Goal: Information Seeking & Learning: Learn about a topic

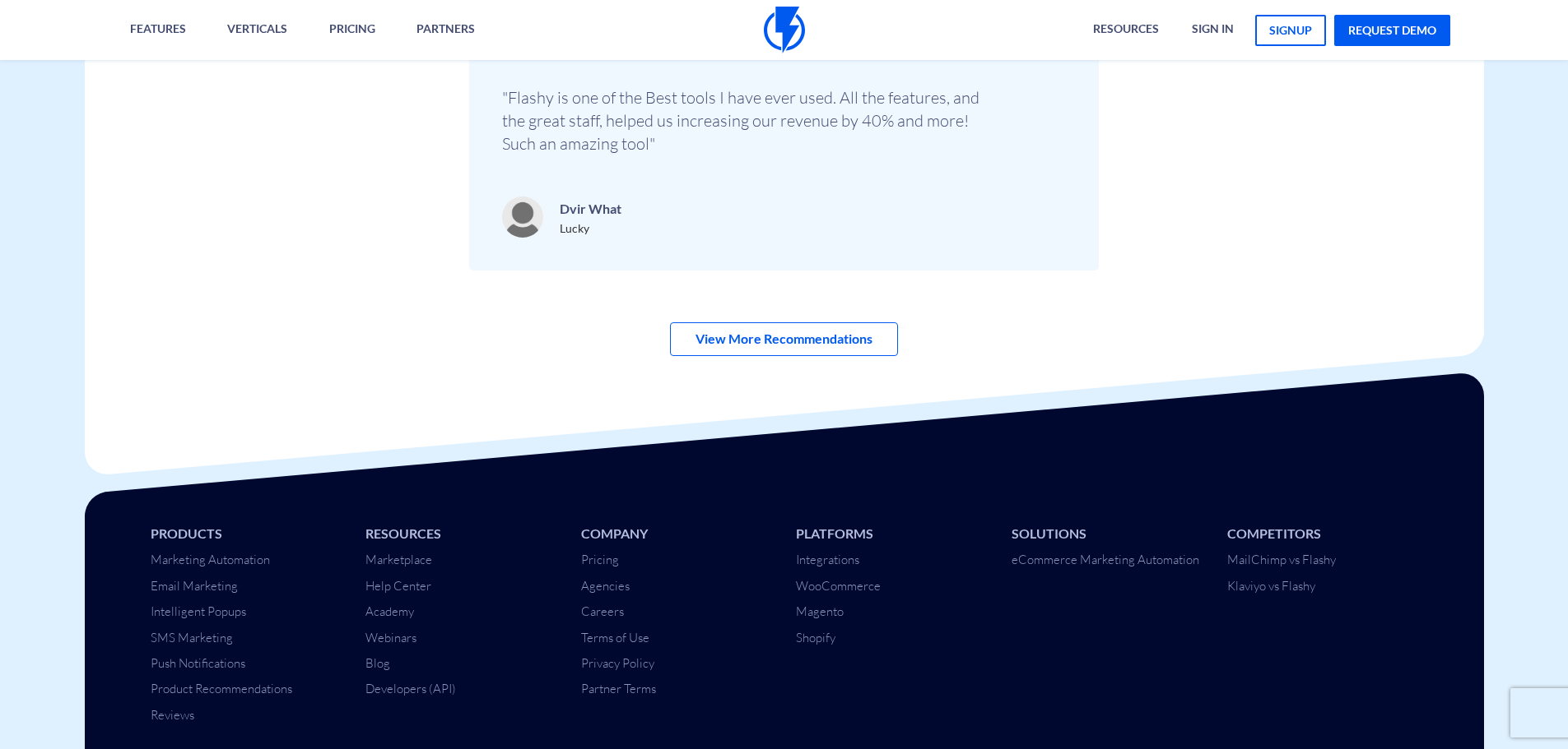
scroll to position [5805, 0]
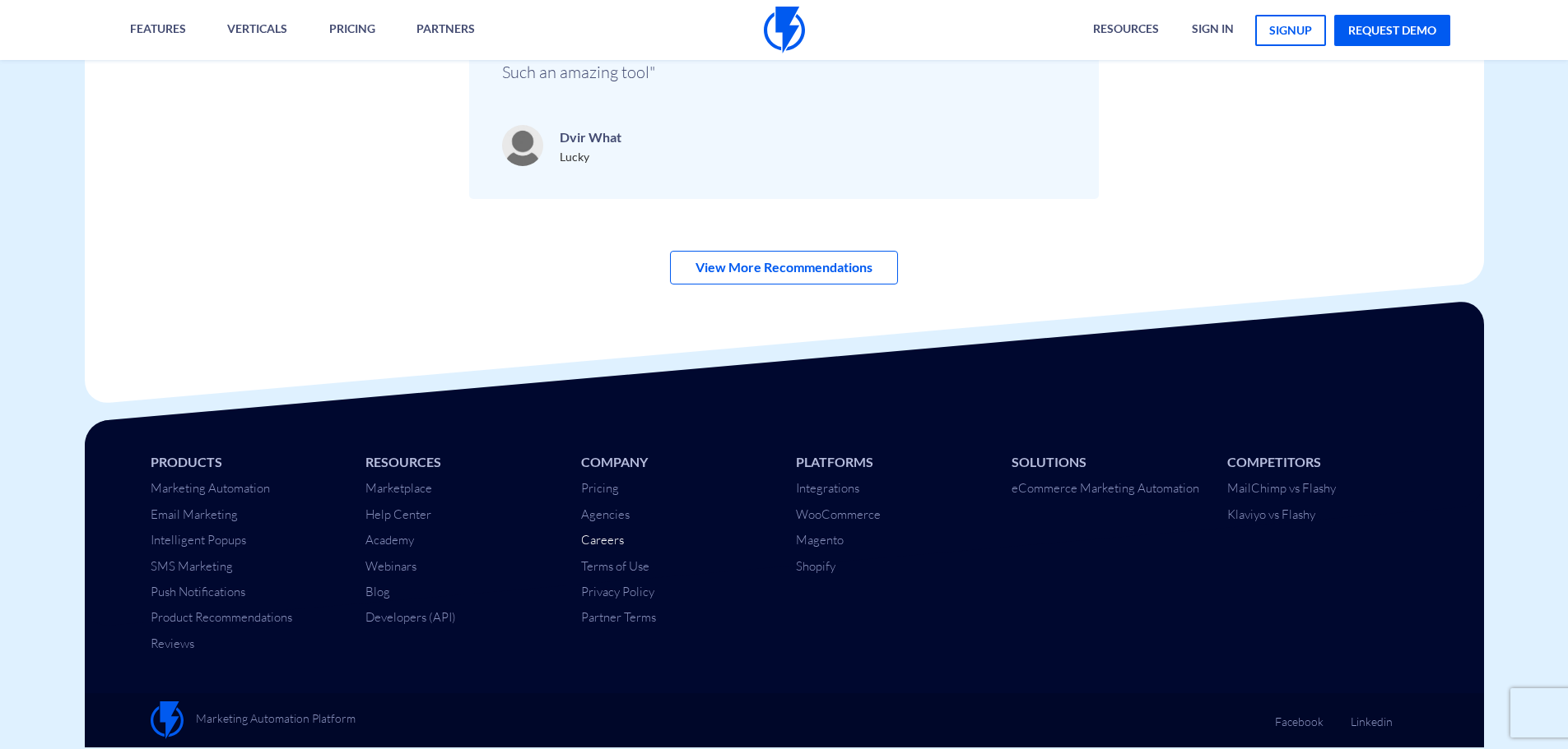
click at [611, 540] on link "Careers" at bounding box center [603, 540] width 43 height 16
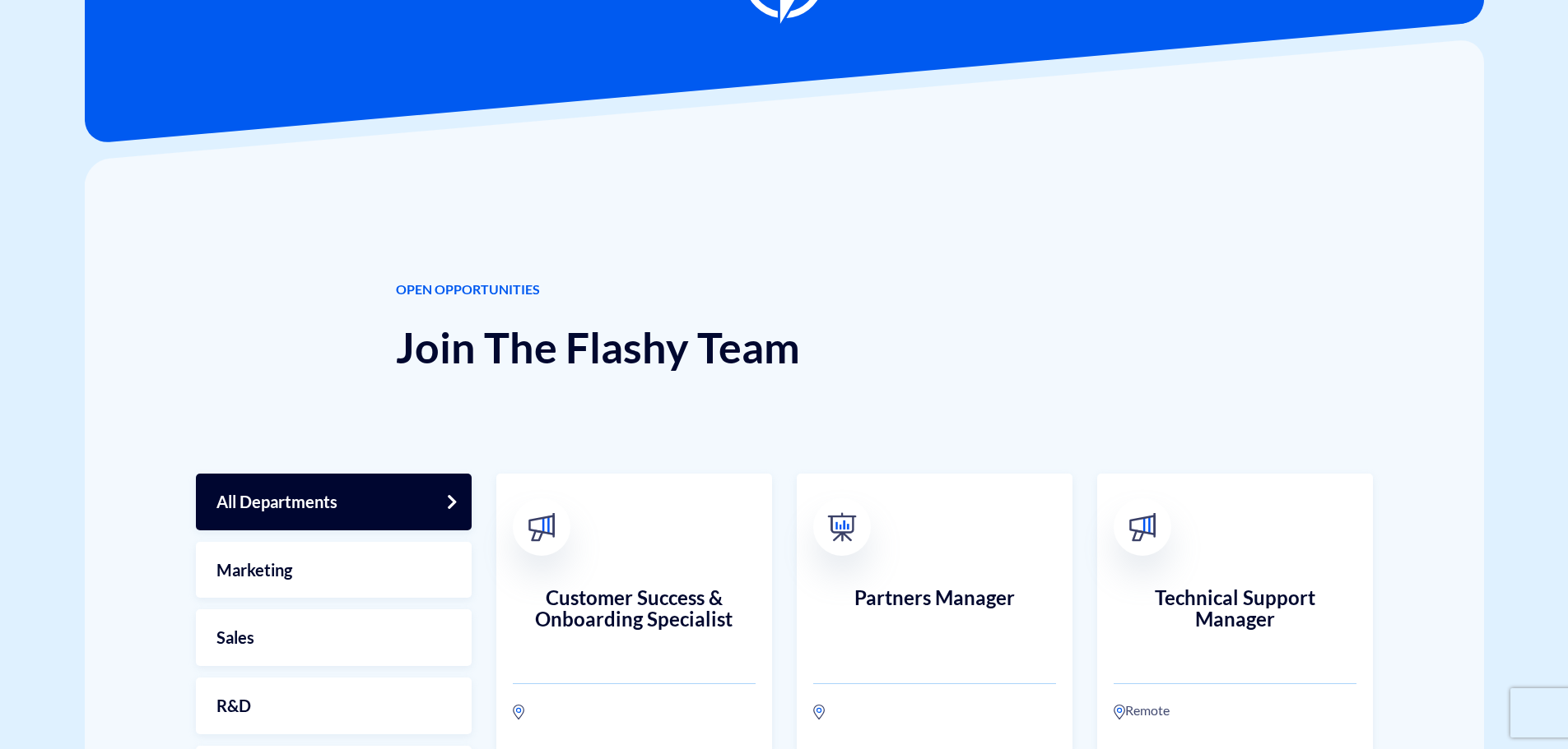
scroll to position [329, 0]
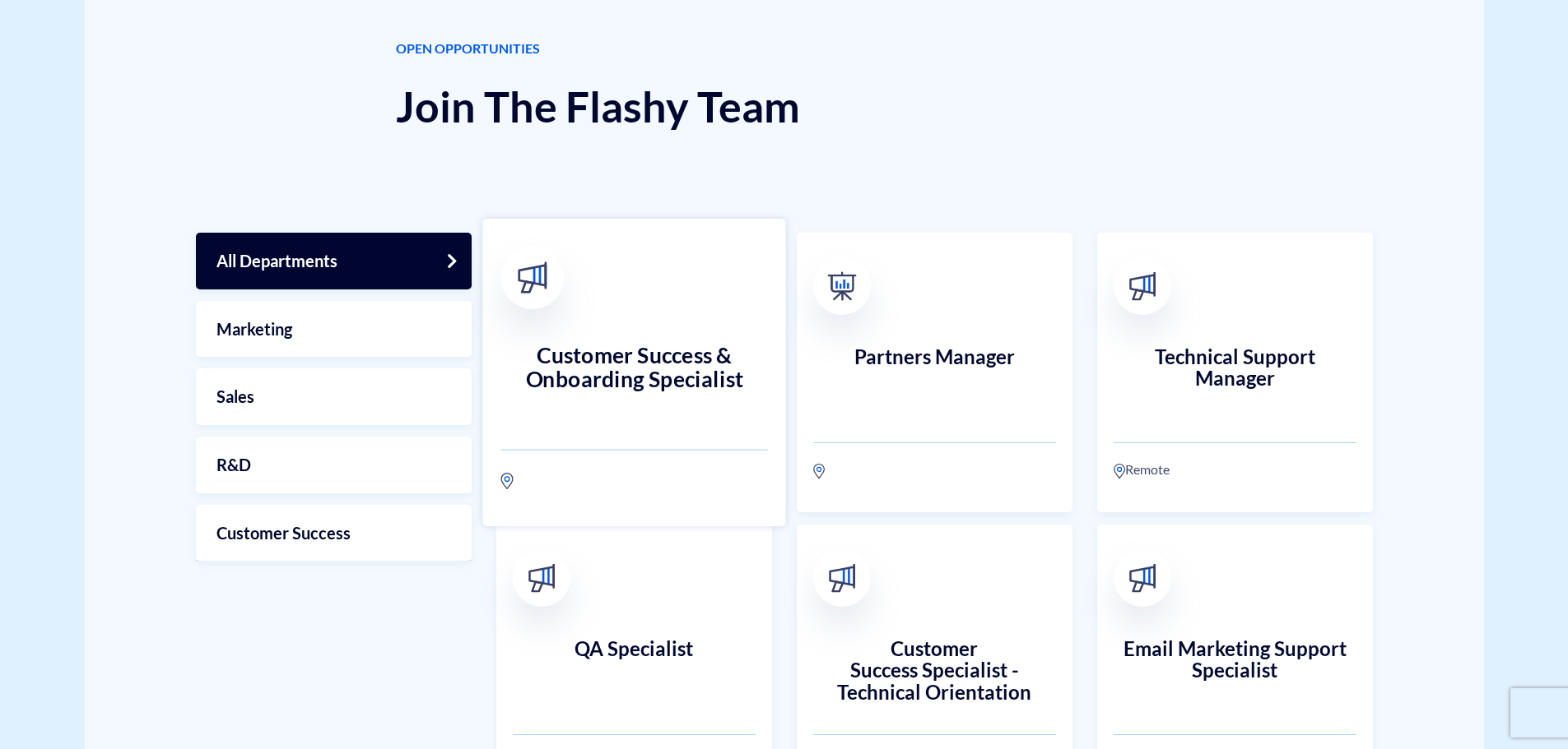
click at [699, 356] on h3 "Customer Success & Onboarding Specialist" at bounding box center [634, 380] width 267 height 73
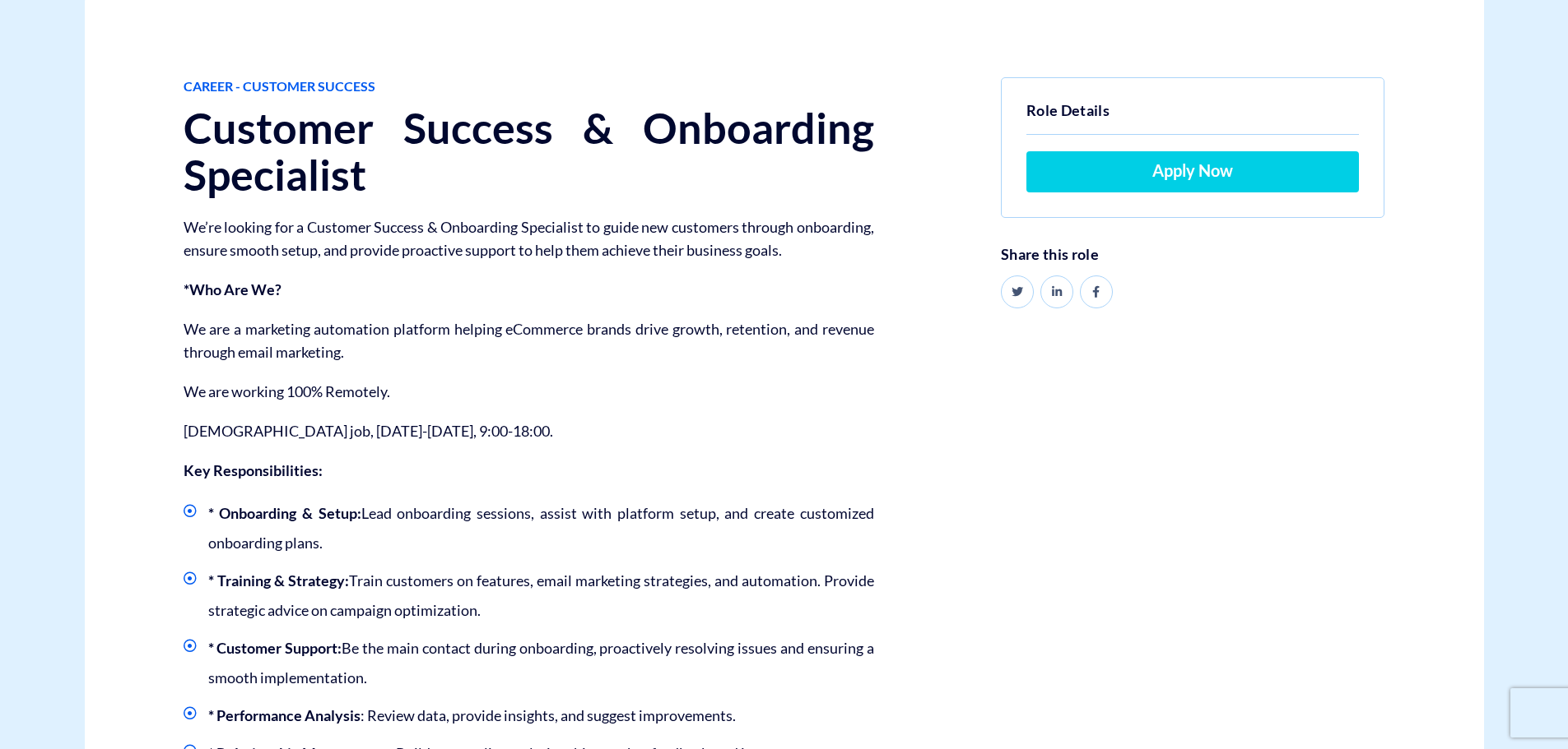
scroll to position [165, 0]
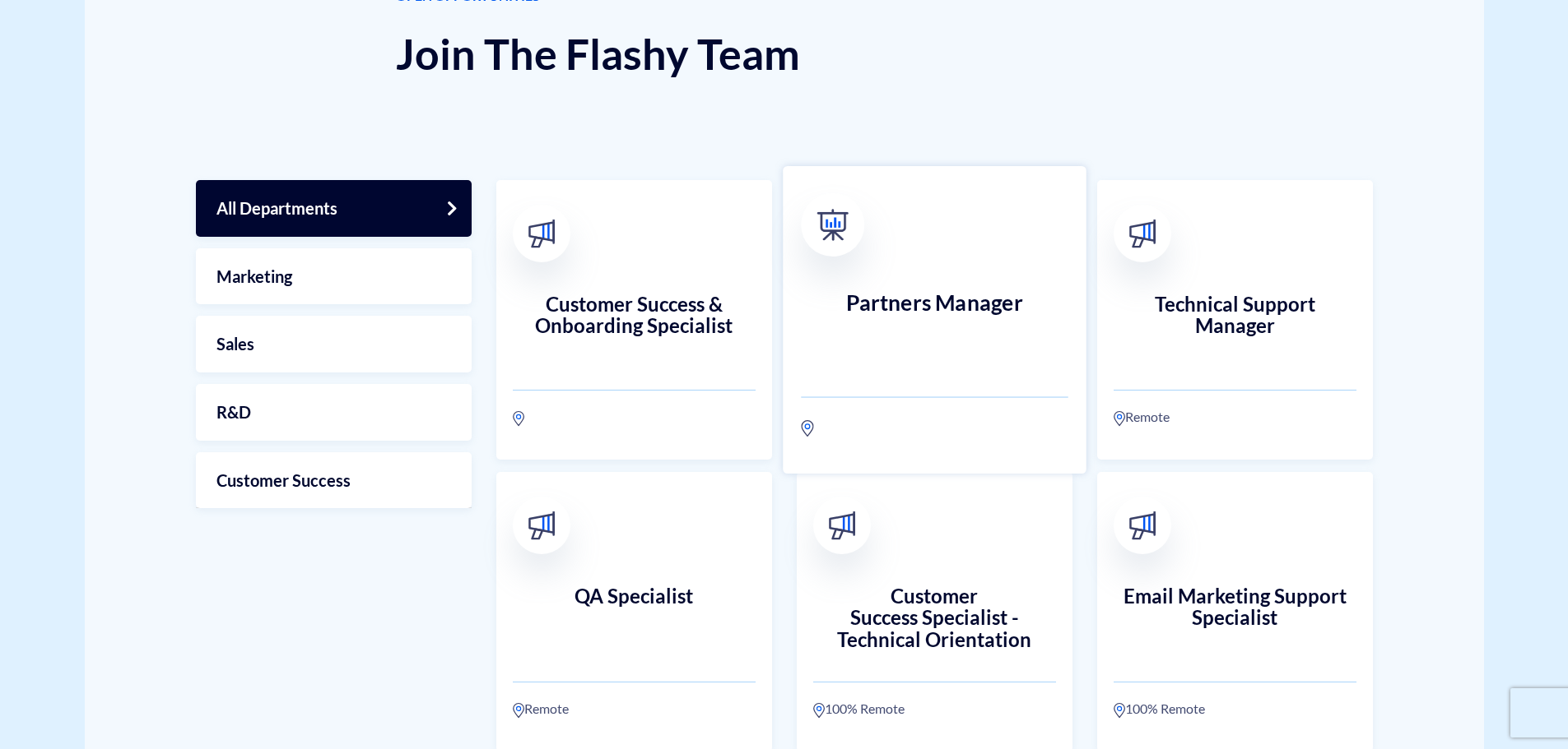
scroll to position [411, 0]
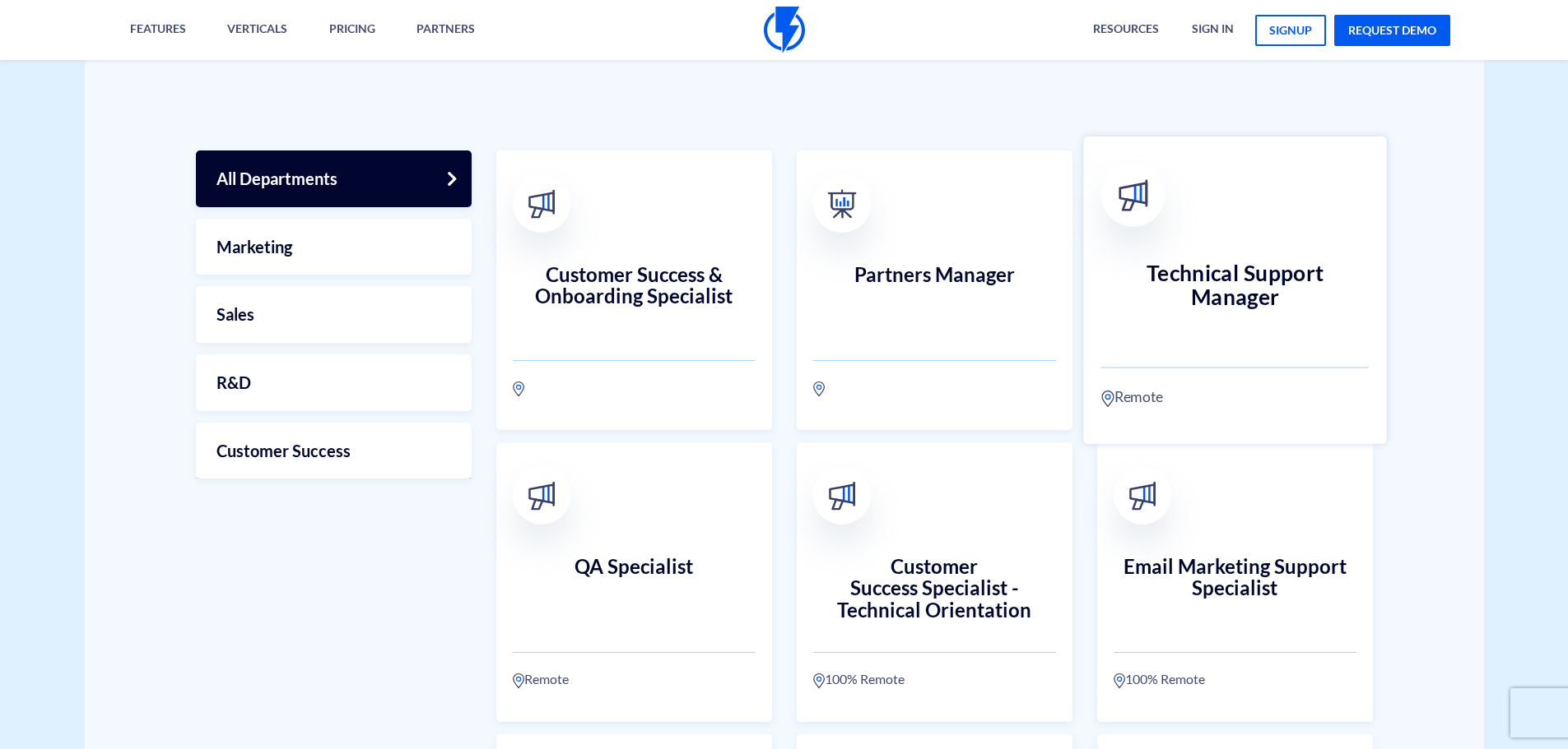
click at [1298, 278] on h3 "Technical Support Manager" at bounding box center [1234, 298] width 267 height 73
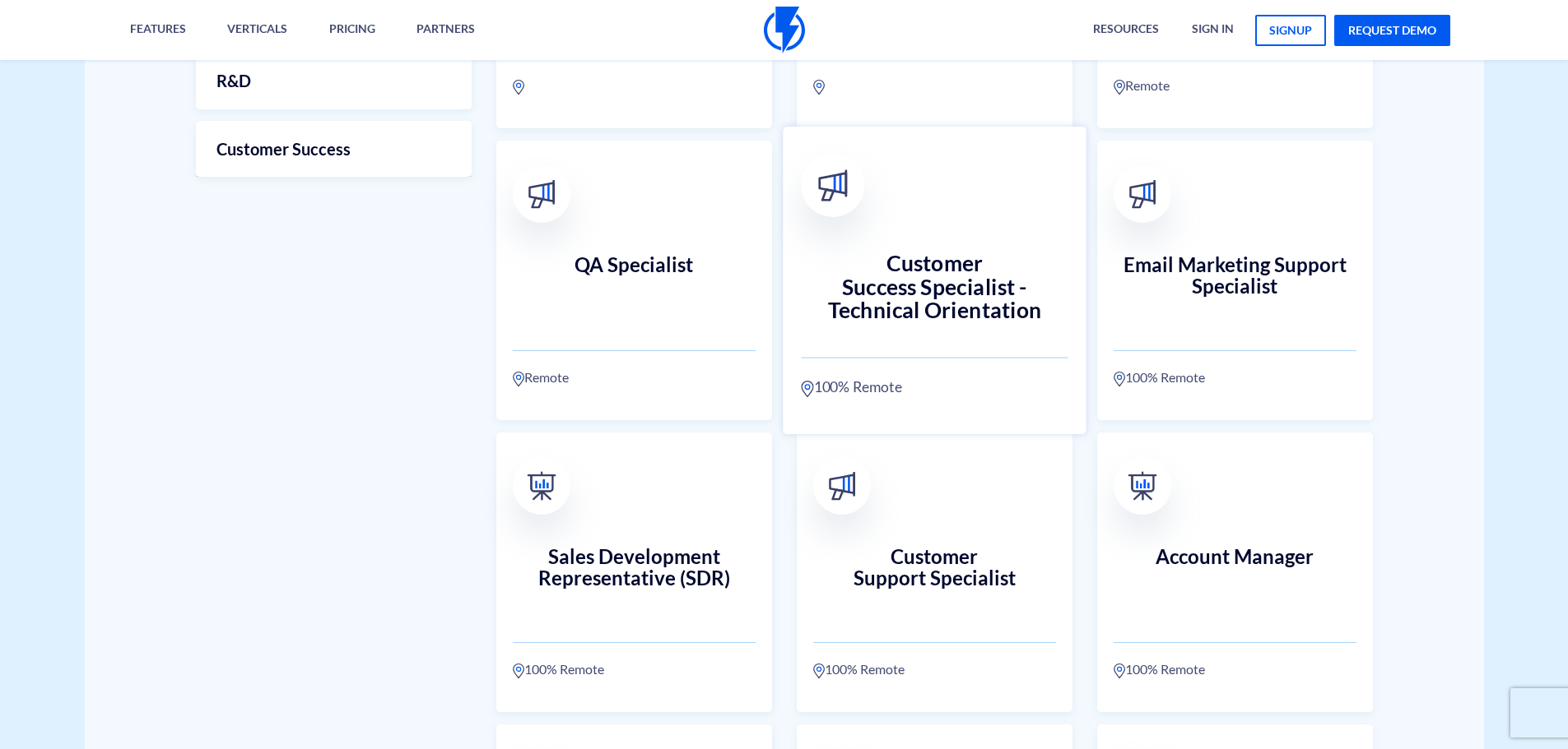
scroll to position [740, 0]
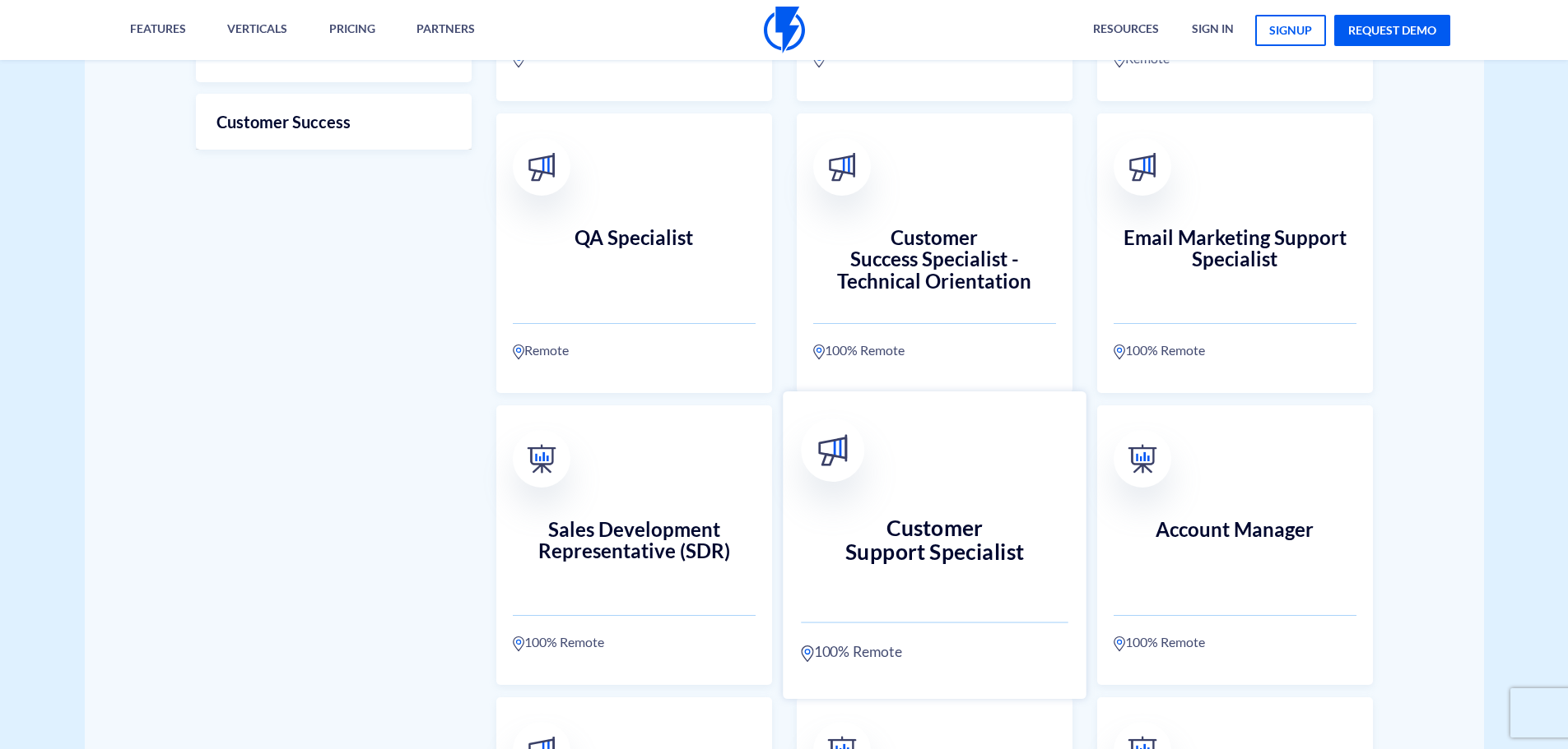
click at [934, 540] on h3 "Customer Support Specialist" at bounding box center [934, 553] width 267 height 73
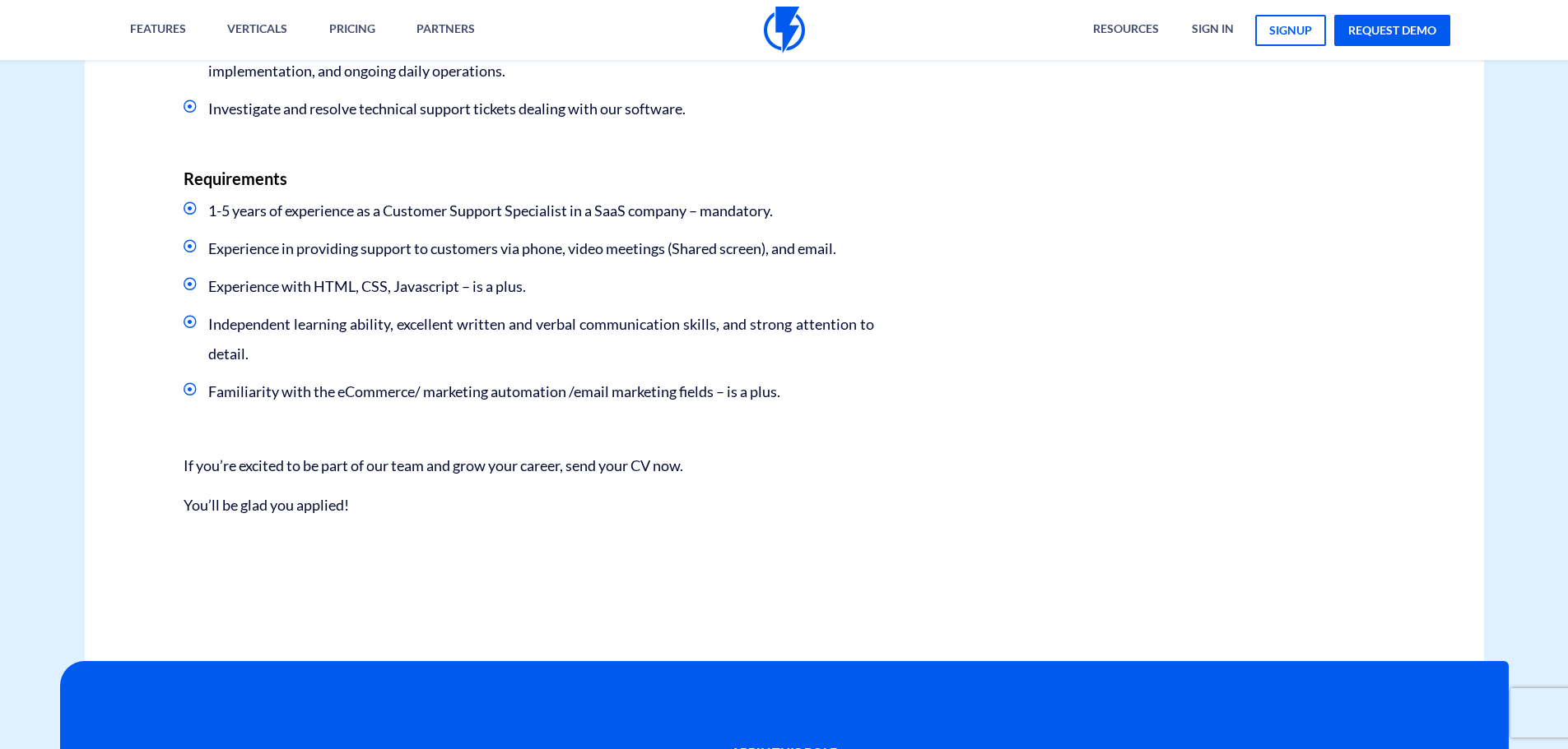
scroll to position [905, 0]
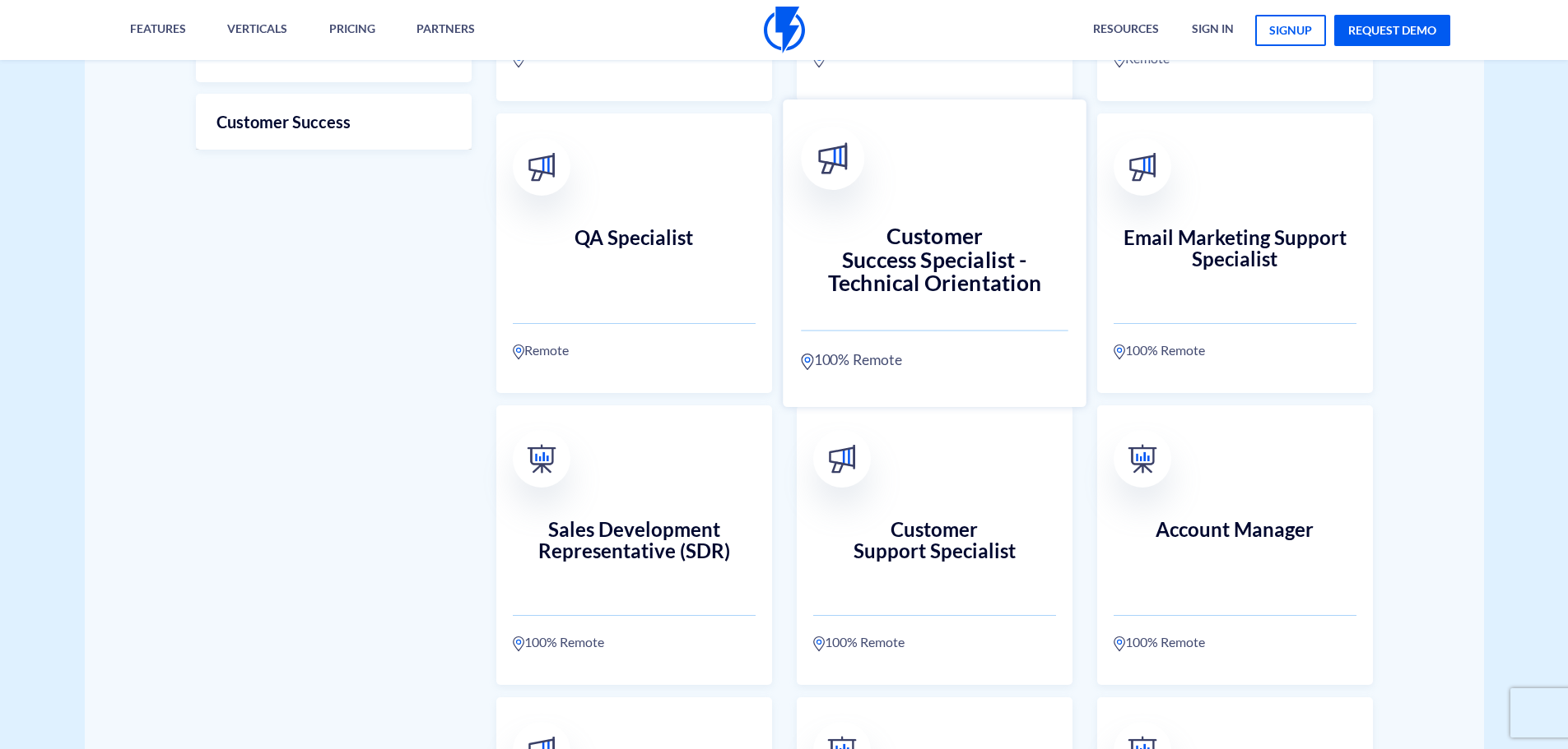
scroll to position [988, 0]
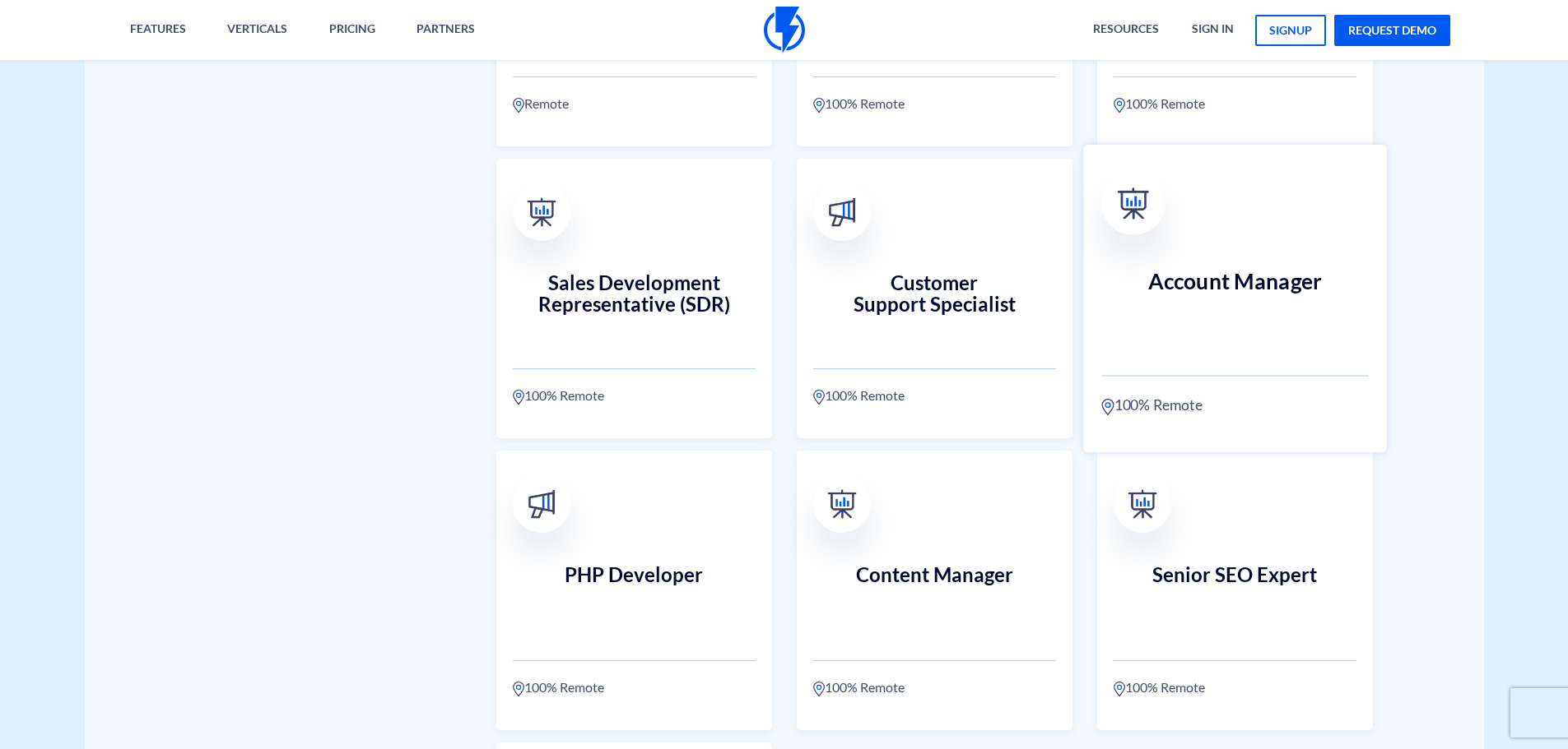
click at [1186, 299] on h3 "Account Manager" at bounding box center [1234, 306] width 267 height 73
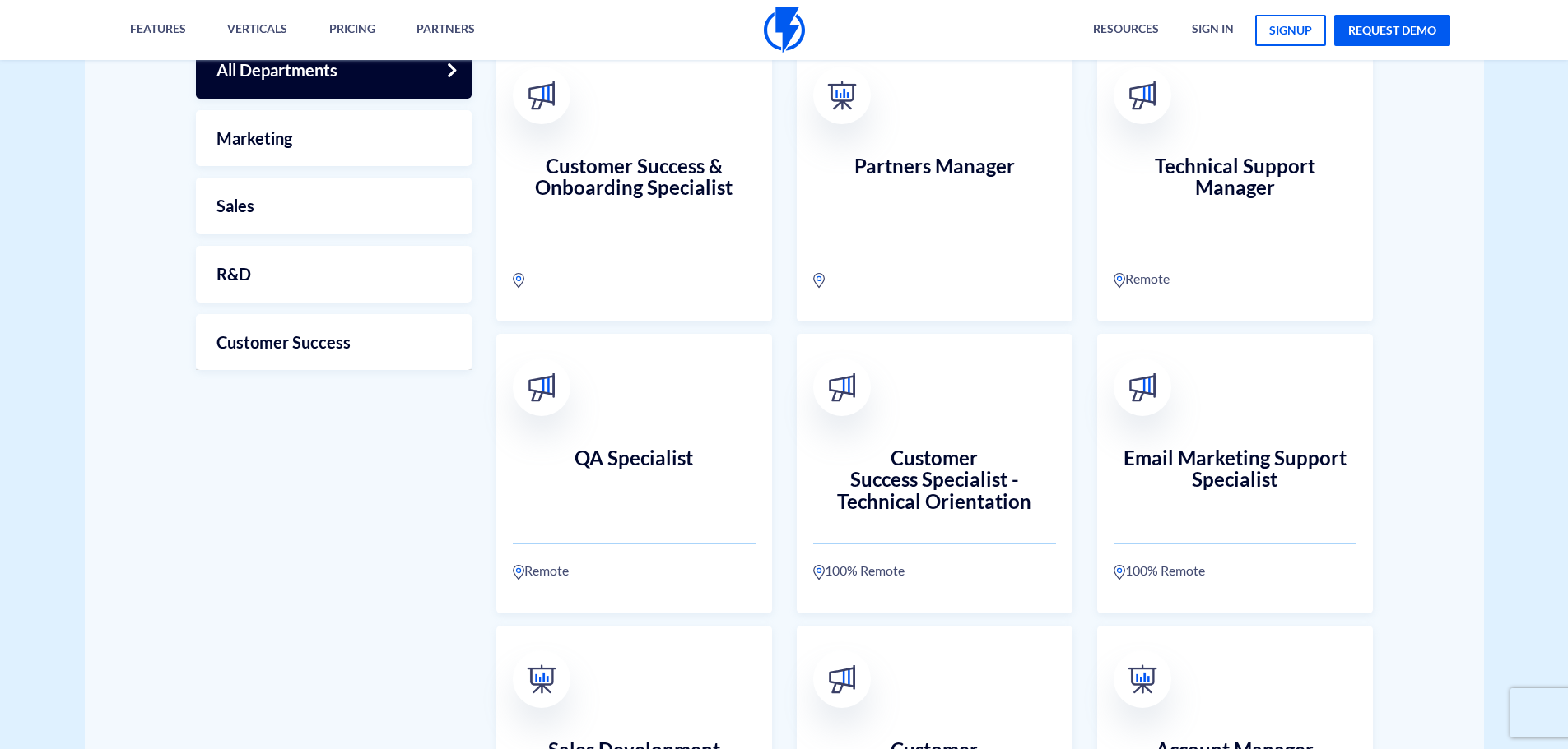
scroll to position [496, 0]
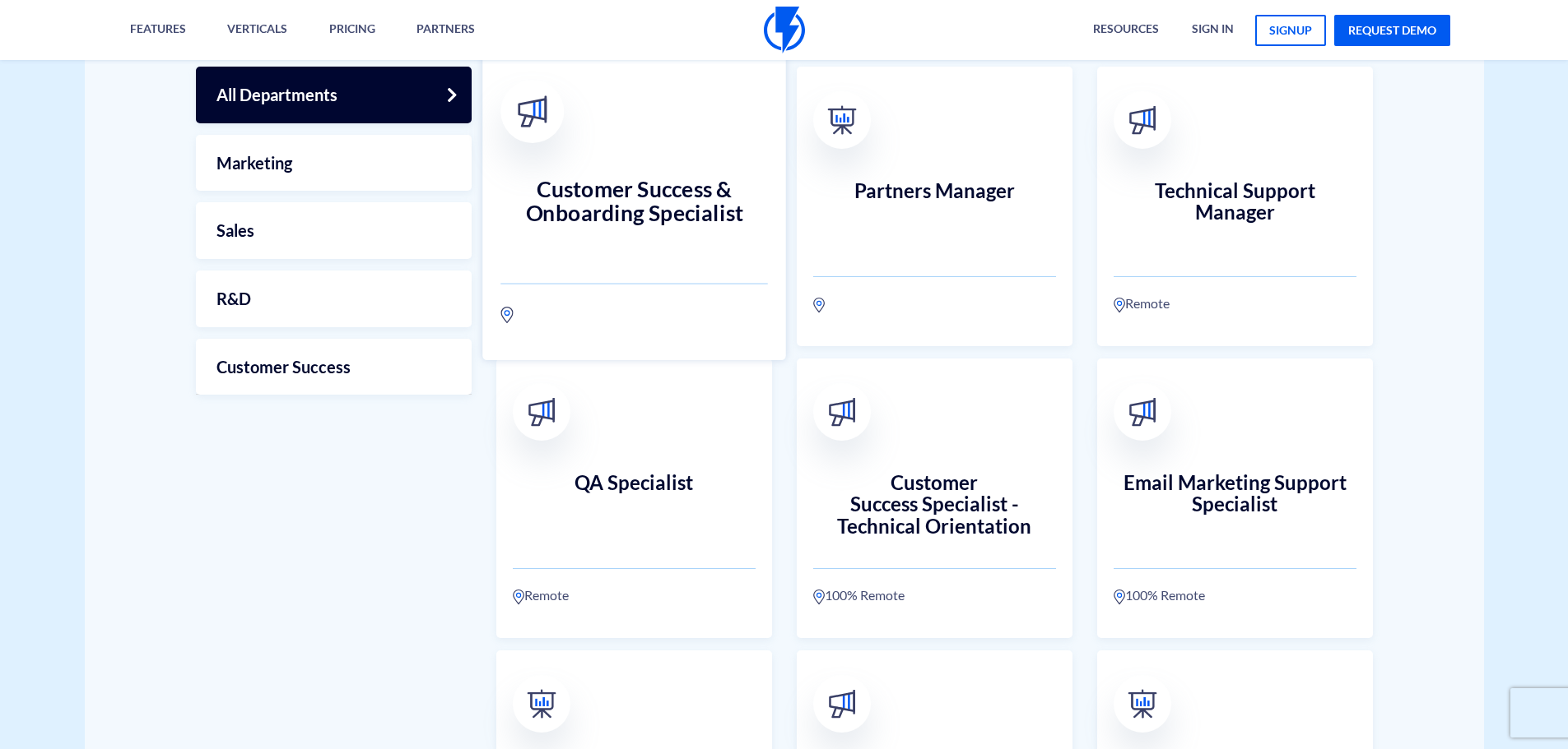
click at [597, 203] on h3 "Customer Success & Onboarding Specialist" at bounding box center [634, 214] width 267 height 73
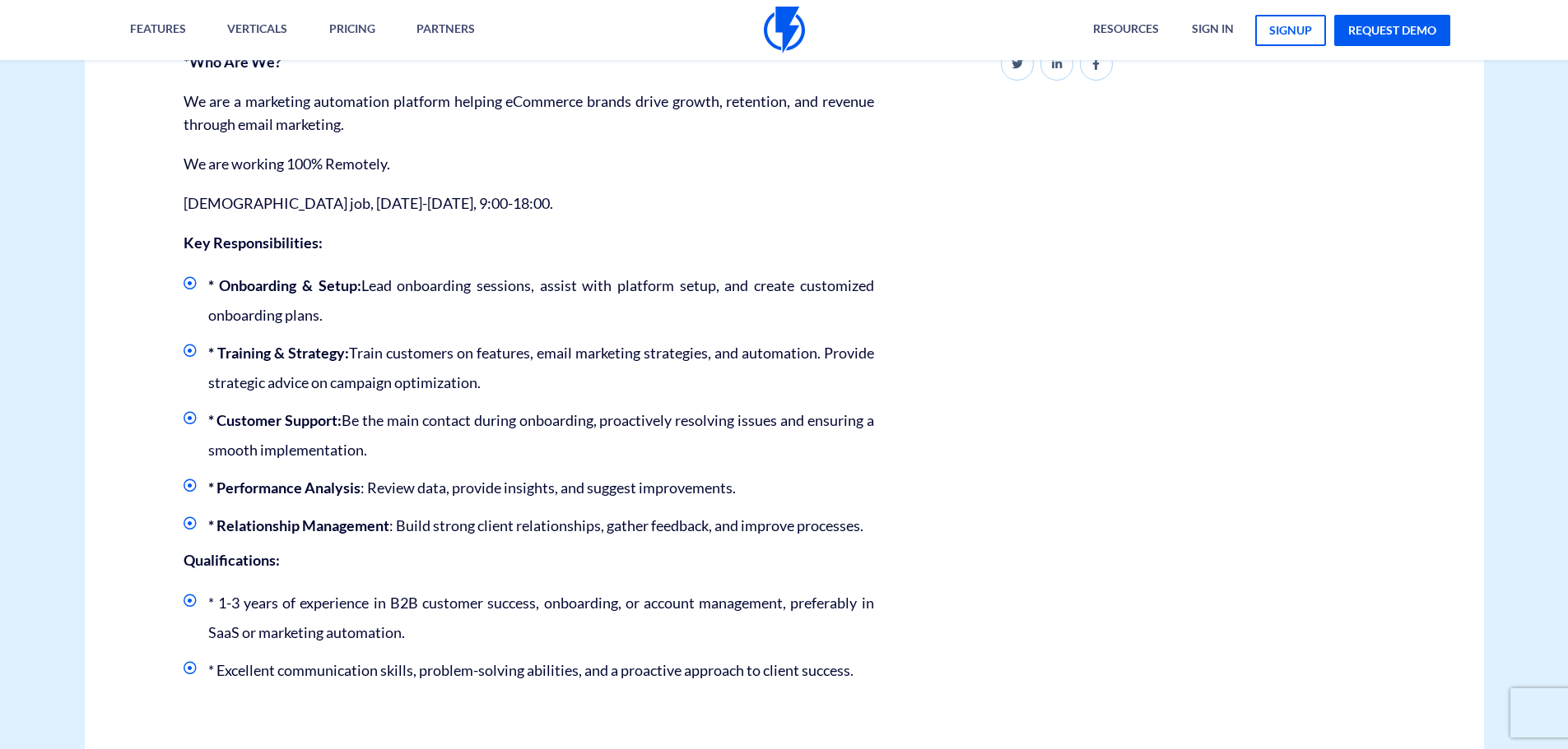
scroll to position [494, 0]
